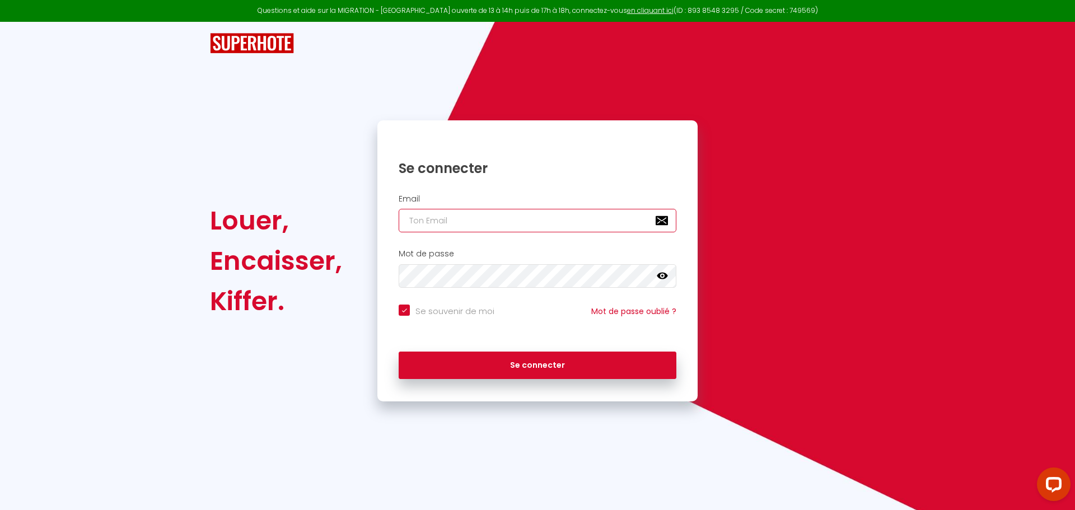
click at [577, 213] on input "email" at bounding box center [538, 221] width 278 height 24
type input "m"
checkbox input "true"
type input "mc"
checkbox input "true"
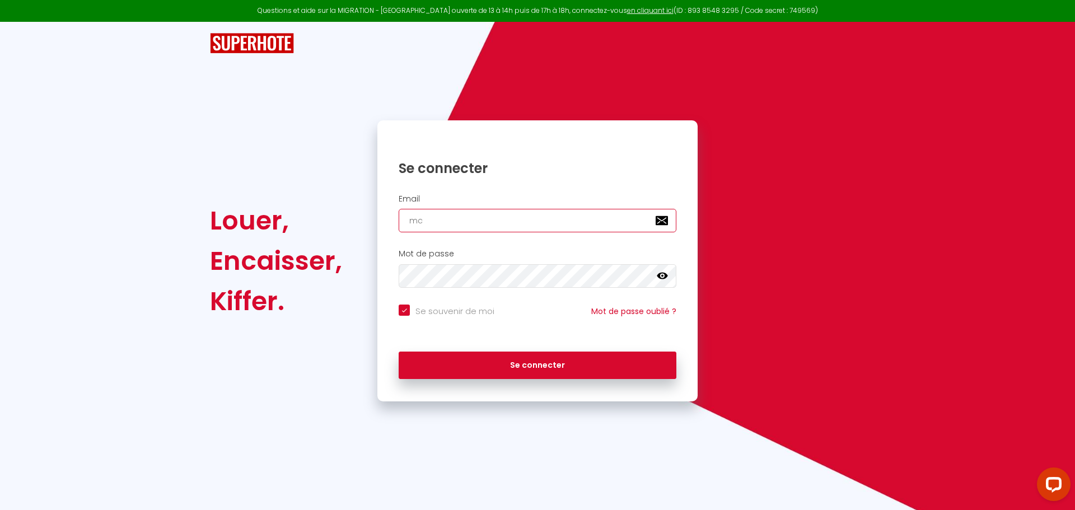
type input "mcf"
checkbox input "true"
type input "mcfs"
checkbox input "true"
type input "mcfs."
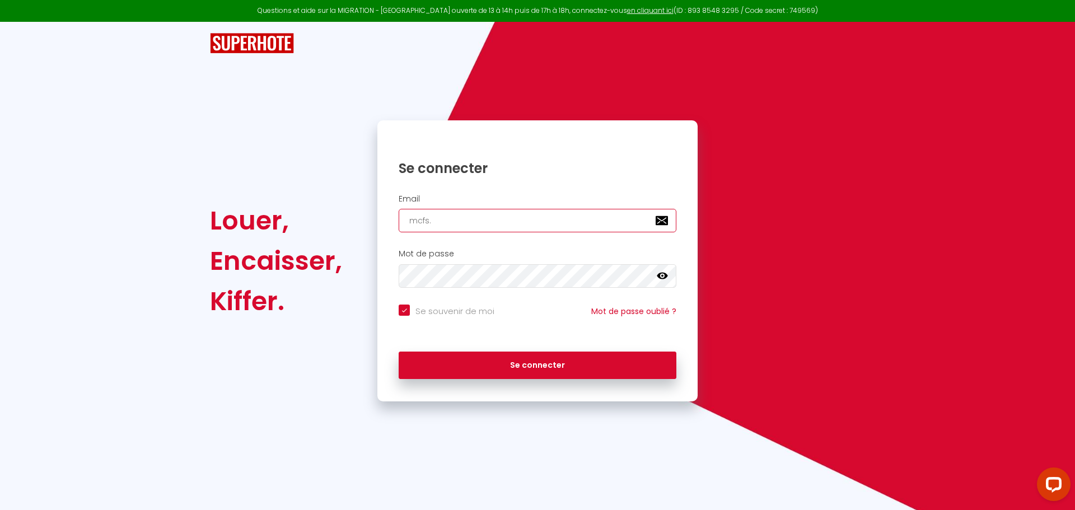
checkbox input "true"
type input "mcfs.i"
checkbox input "true"
type input "[DOMAIN_NAME]"
checkbox input "true"
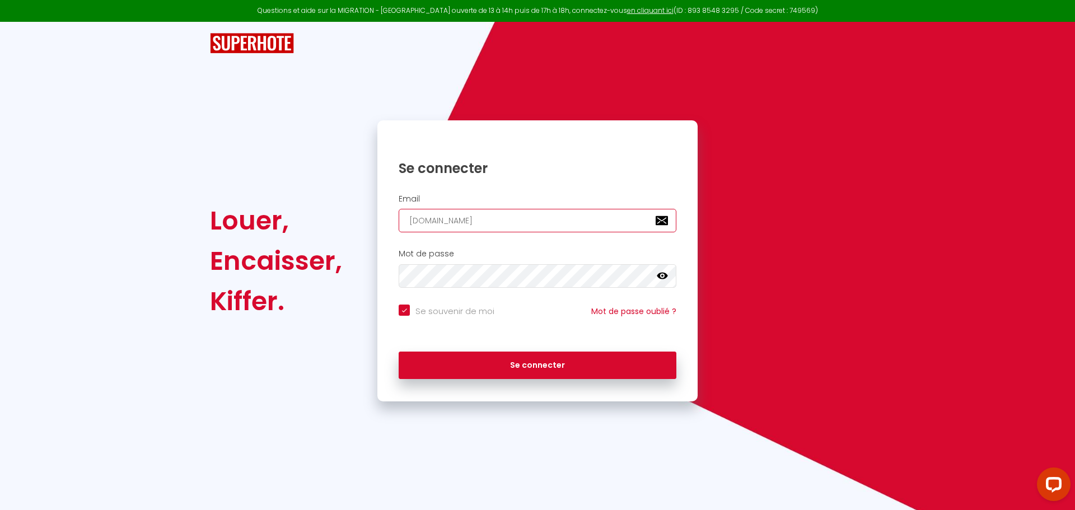
type input "mcfs.imm"
checkbox input "true"
type input "[DOMAIN_NAME]"
checkbox input "true"
type input "[DOMAIN_NAME]@"
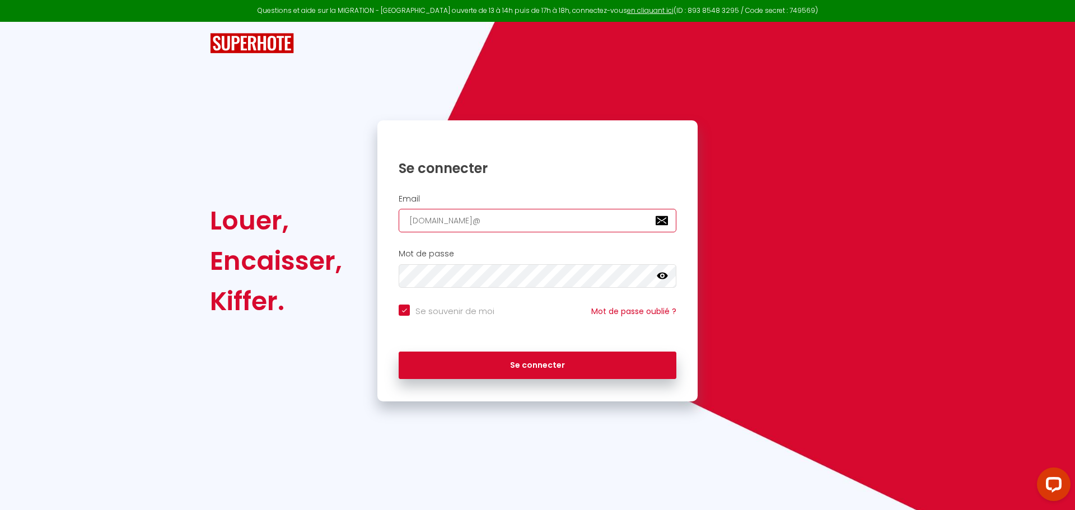
checkbox input "true"
type input "[DOMAIN_NAME]@g"
checkbox input "true"
type input "[DOMAIN_NAME]@"
checkbox input "true"
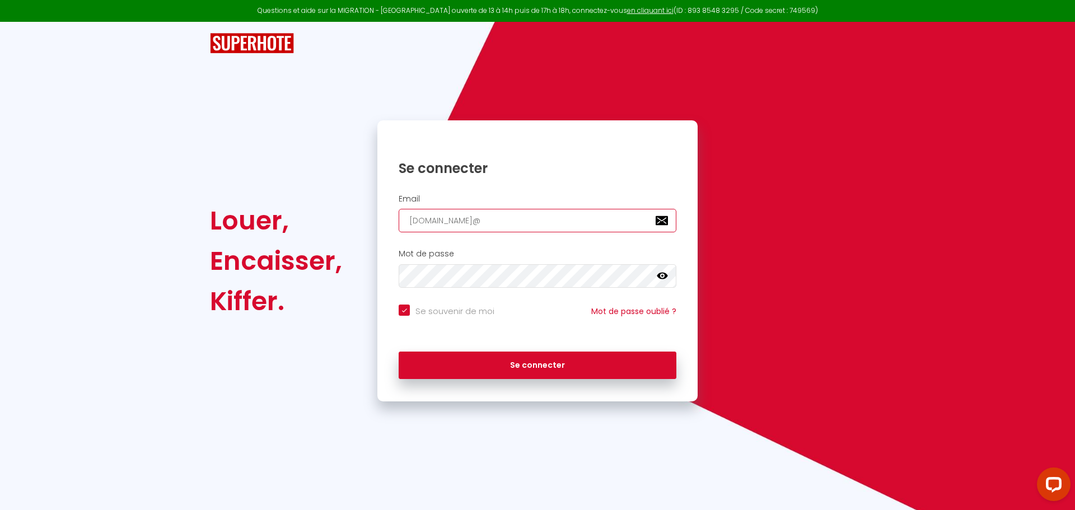
type input "[DOMAIN_NAME]@g"
checkbox input "true"
type input "[DOMAIN_NAME]@gm"
checkbox input "true"
type input "[DOMAIN_NAME]@gma"
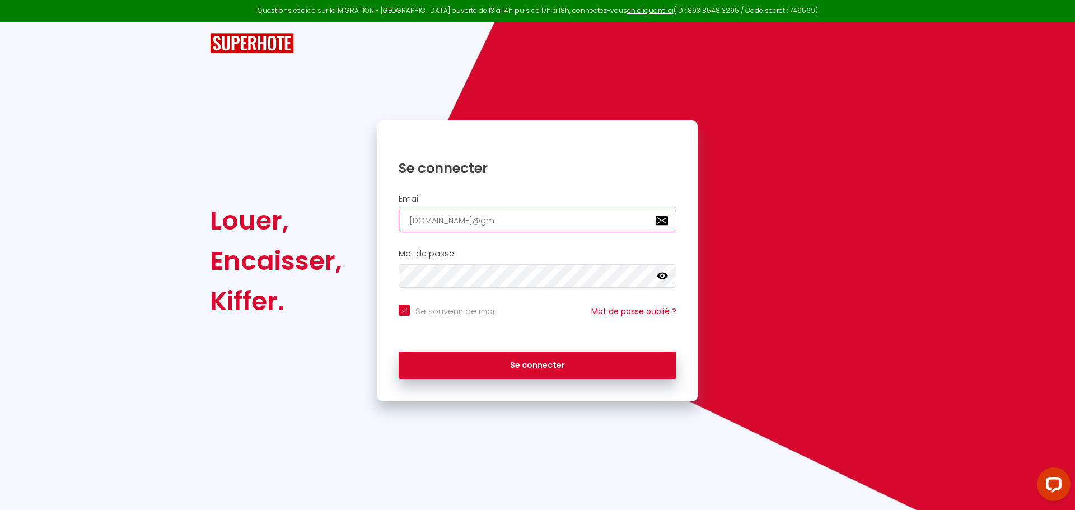
checkbox input "true"
type input "[DOMAIN_NAME]@gmau"
checkbox input "true"
type input "[DOMAIN_NAME]@gma"
checkbox input "true"
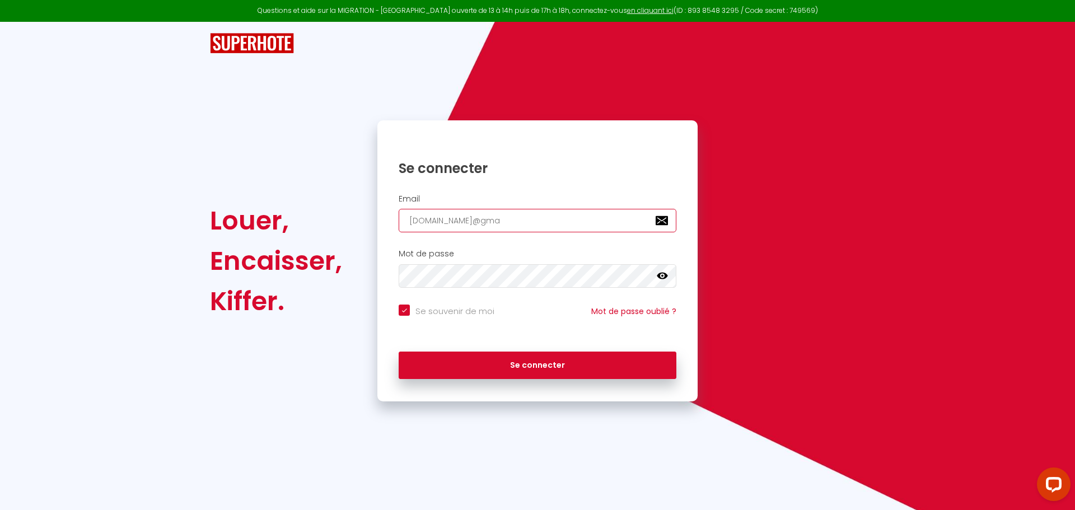
type input "[DOMAIN_NAME]@gmai"
checkbox input "true"
type input "[DOMAIN_NAME][EMAIL_ADDRESS]"
checkbox input "true"
type input "[DOMAIN_NAME][EMAIL_ADDRESS]."
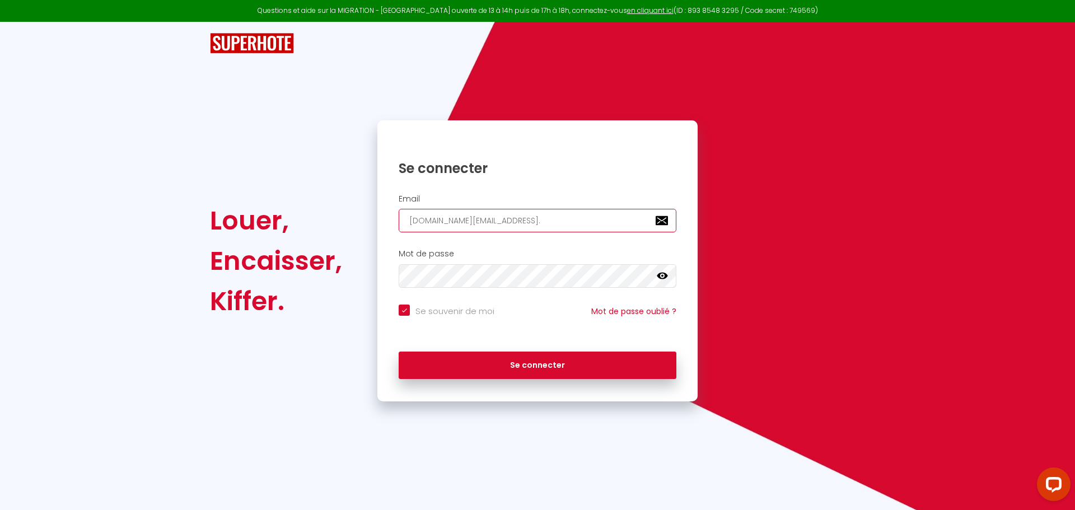
checkbox input "true"
type input "[DOMAIN_NAME]@gmail.c"
checkbox input "true"
type input "[DOMAIN_NAME][EMAIL_ADDRESS][DOMAIN_NAME]"
checkbox input "true"
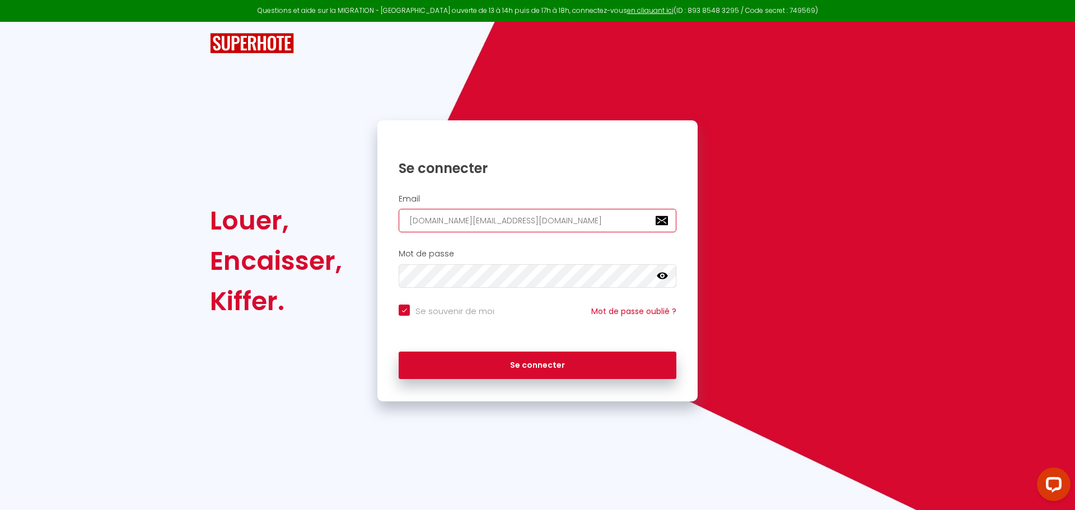
type input "[DOMAIN_NAME][EMAIL_ADDRESS][DOMAIN_NAME]"
checkbox input "true"
type input "[DOMAIN_NAME][EMAIL_ADDRESS][DOMAIN_NAME]"
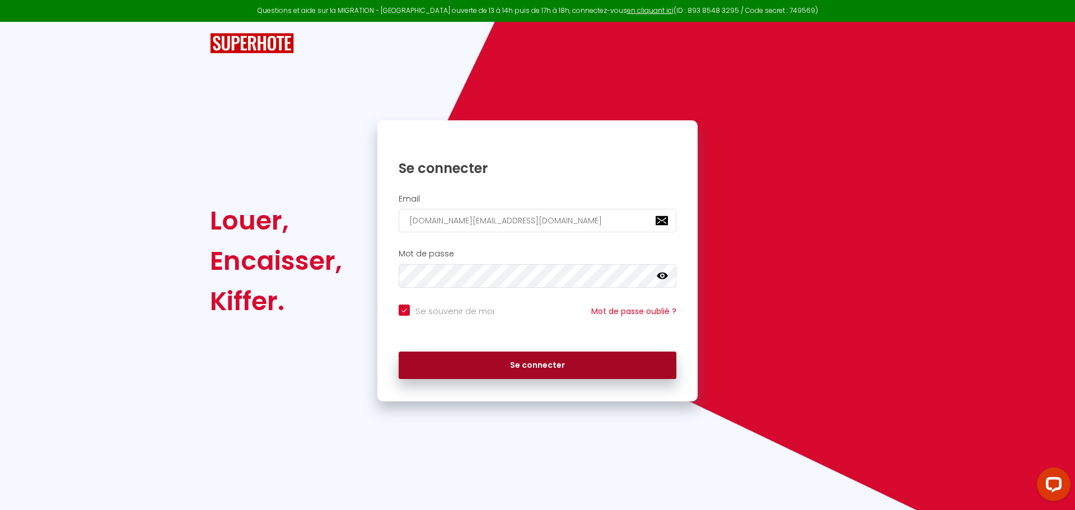
click at [506, 366] on button "Se connecter" at bounding box center [538, 366] width 278 height 28
checkbox input "true"
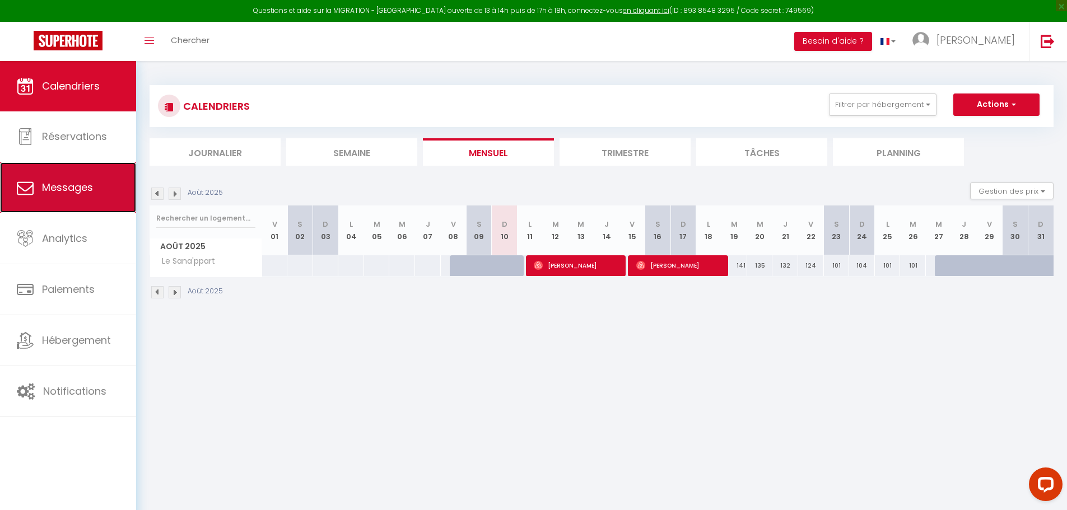
click at [58, 202] on link "Messages" at bounding box center [68, 187] width 136 height 50
select select "message"
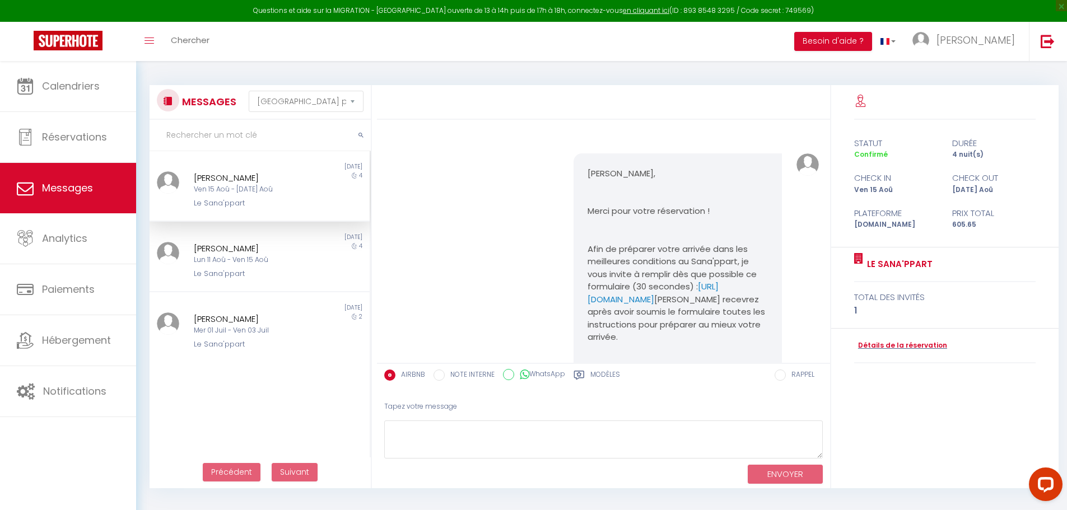
scroll to position [823, 0]
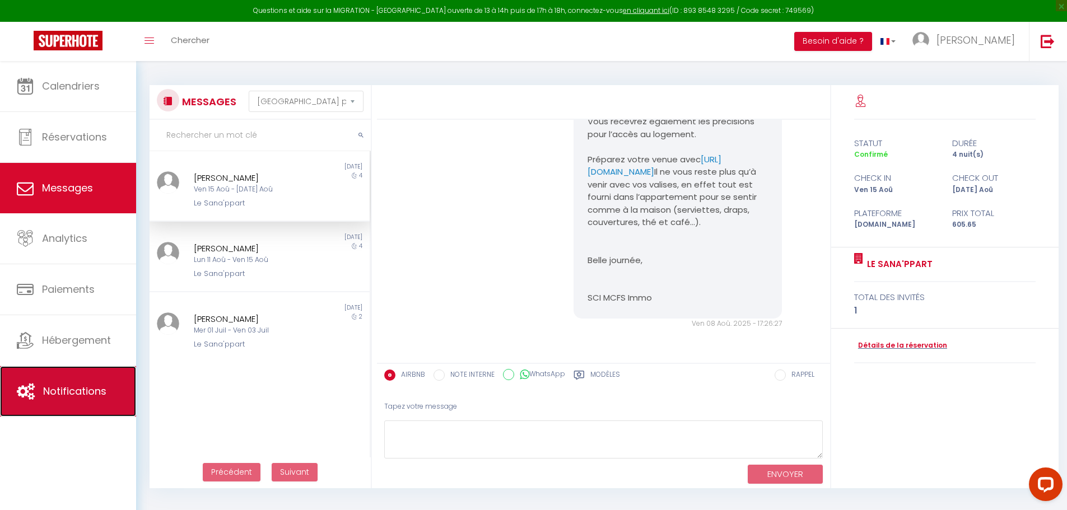
click at [54, 387] on span "Notifications" at bounding box center [74, 391] width 63 height 14
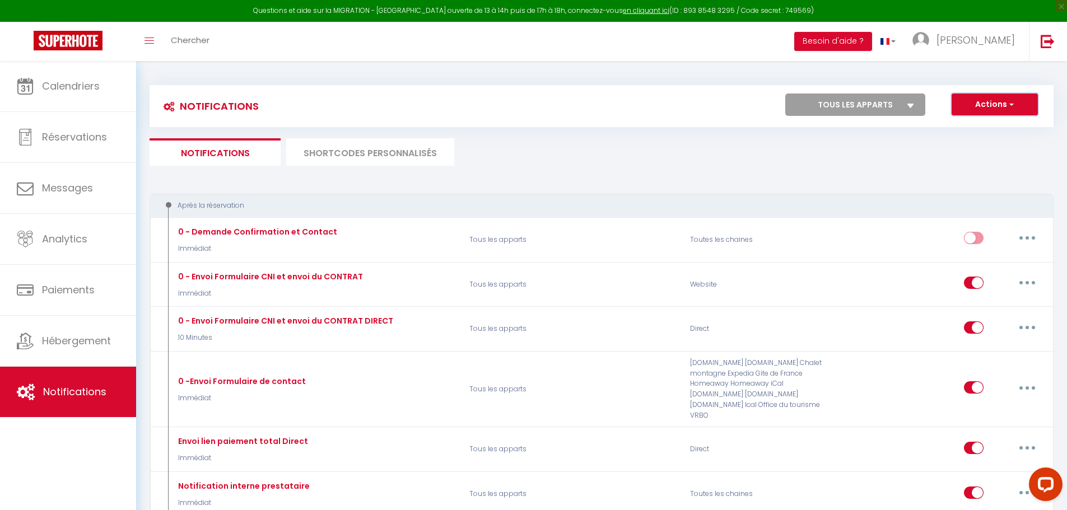
click at [995, 102] on button "Actions" at bounding box center [994, 105] width 86 height 22
click at [665, 31] on div "Toggle menubar Chercher BUTTON Besoin d'aide ? Mickael Paramètres Équipe" at bounding box center [569, 41] width 977 height 39
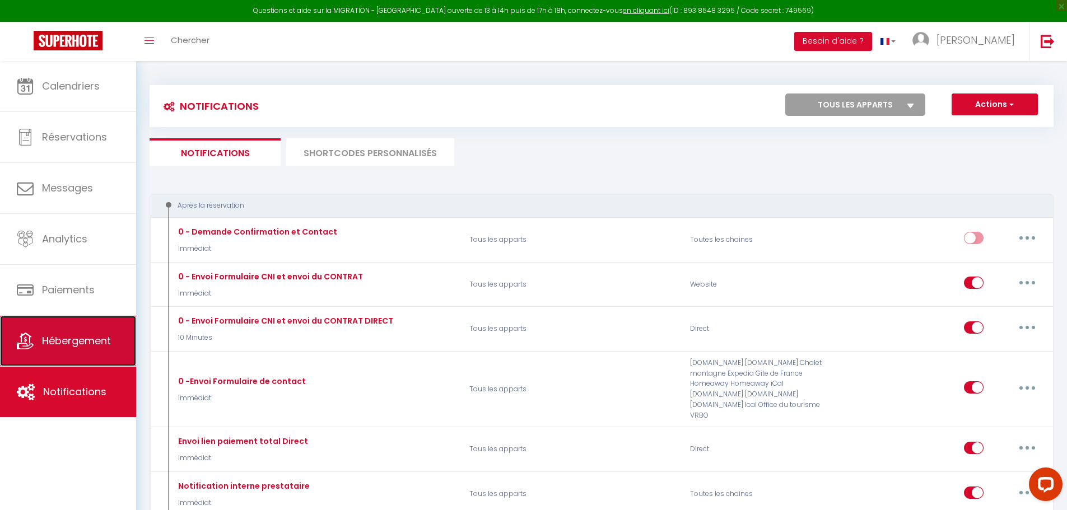
click at [47, 356] on link "Hébergement" at bounding box center [68, 341] width 136 height 50
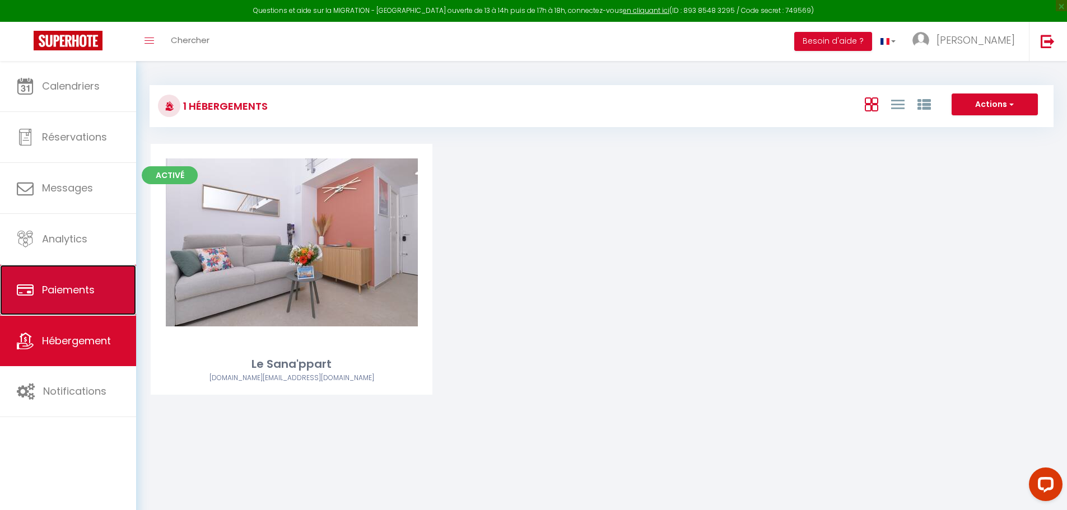
click at [86, 308] on link "Paiements" at bounding box center [68, 290] width 136 height 50
select select "2"
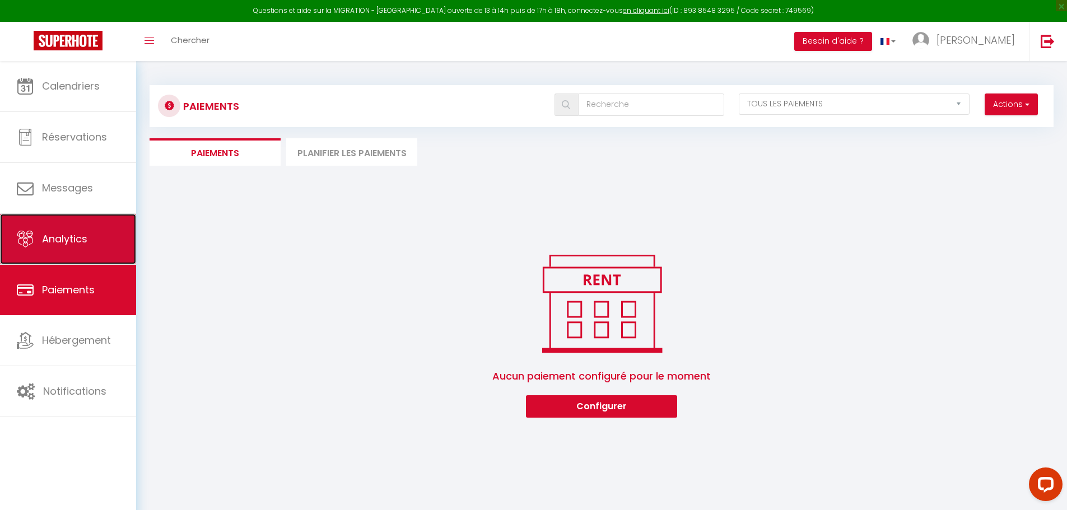
click at [71, 236] on span "Analytics" at bounding box center [64, 239] width 45 height 14
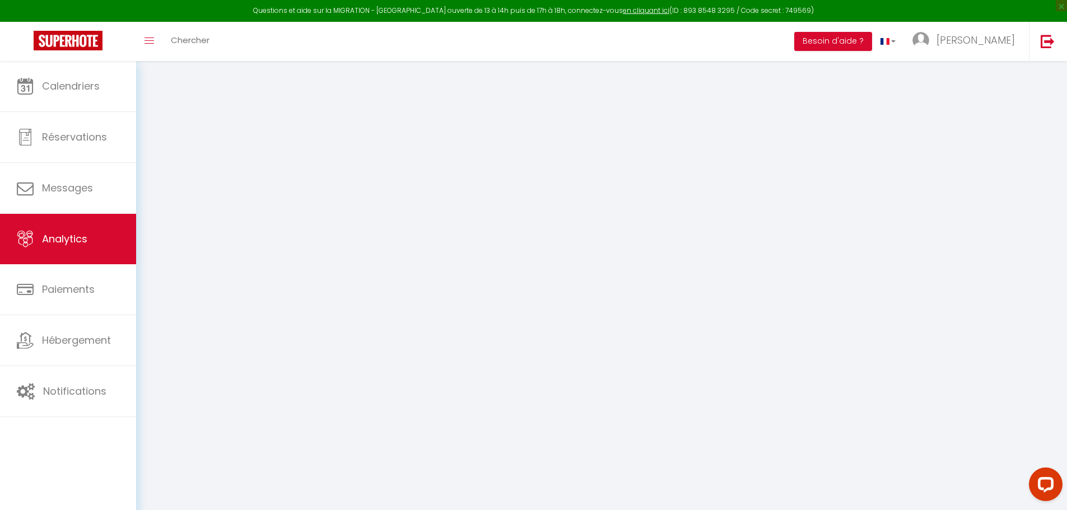
select select "2025"
select select "8"
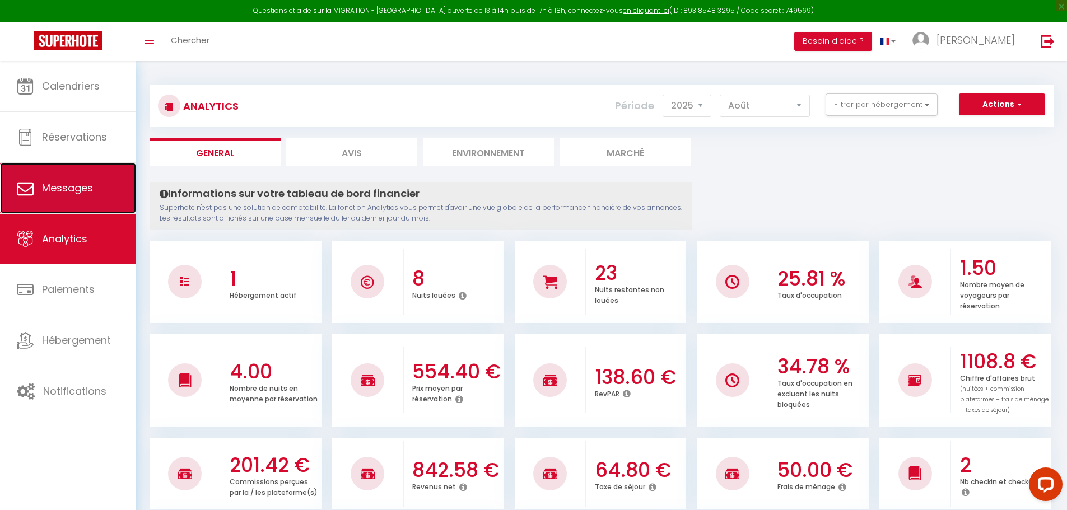
click at [79, 202] on link "Messages" at bounding box center [68, 188] width 136 height 50
select select "message"
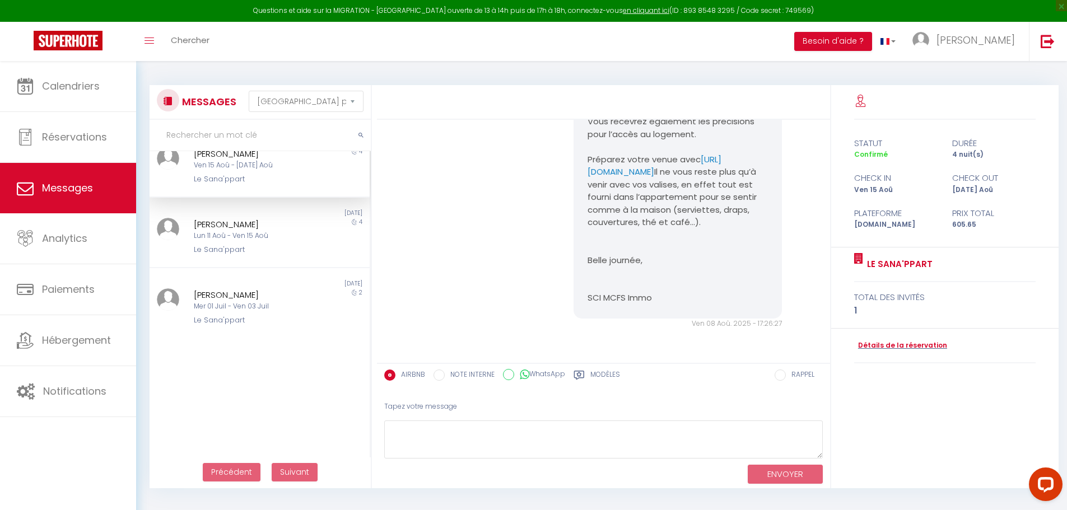
scroll to position [41, 0]
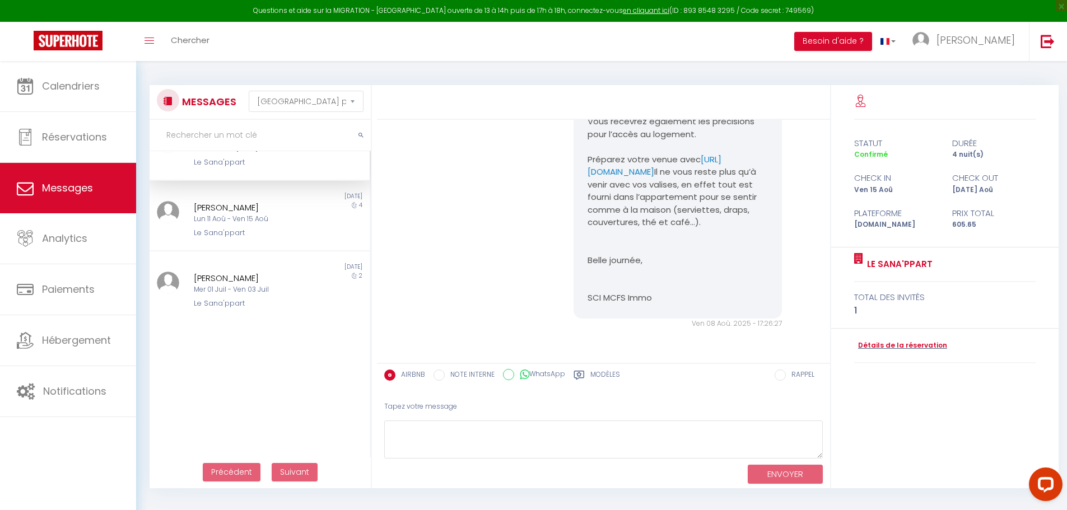
click at [249, 380] on div "Non lu [DATE] [PERSON_NAME] Ven 15 Aoû - [DATE] [PERSON_NAME] 4 Non lu [DATE] […" at bounding box center [259, 283] width 221 height 347
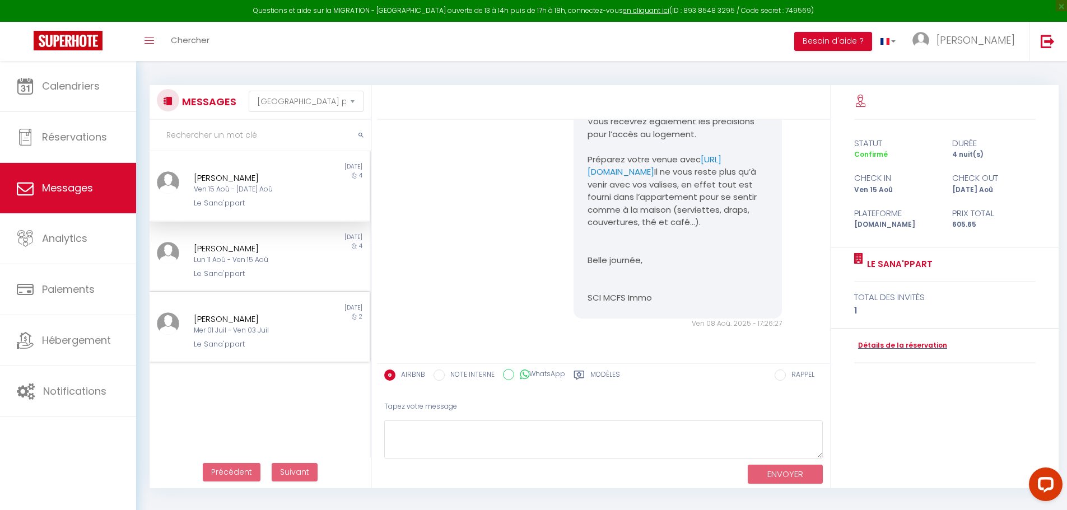
click at [209, 328] on div "Mer 01 Juil - Ven 03 Juil" at bounding box center [251, 330] width 114 height 11
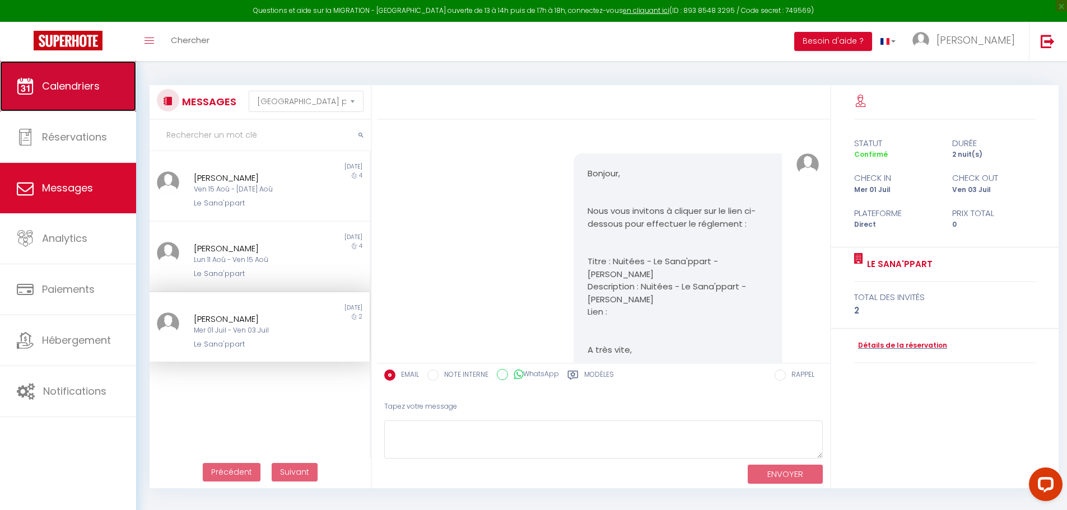
click at [99, 79] on span "Calendriers" at bounding box center [71, 86] width 58 height 14
